Goal: Navigation & Orientation: Find specific page/section

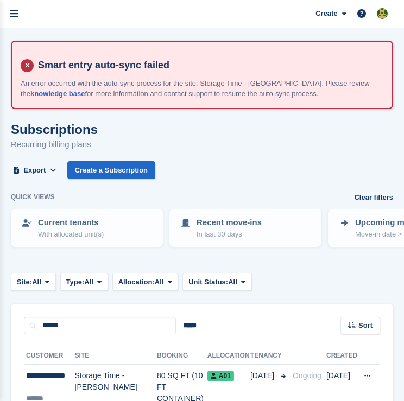
scroll to position [107, 0]
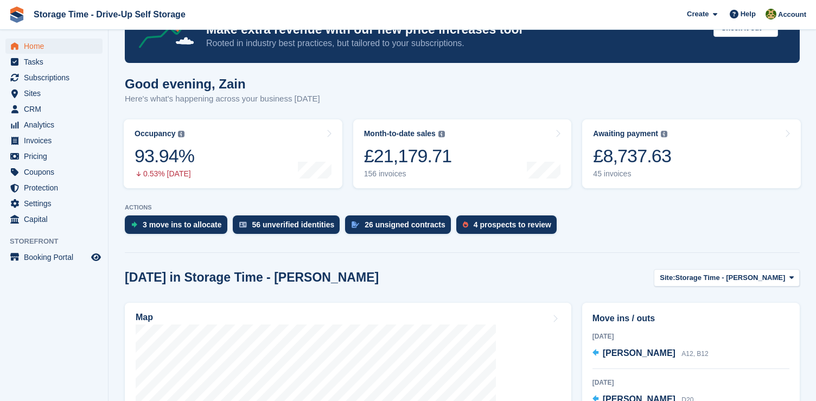
scroll to position [262, 0]
